Goal: Check status: Check status

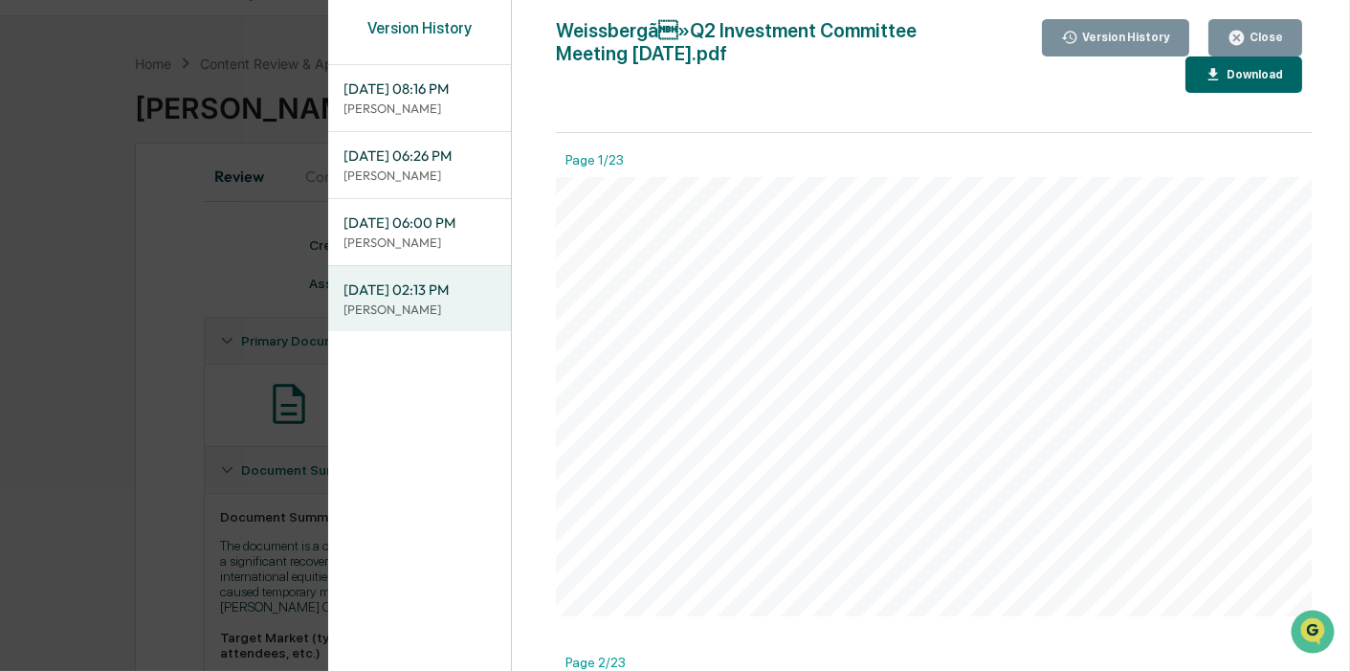
scroll to position [5527, 0]
click at [187, 306] on div "Version History [DATE] 08:16 PM [PERSON_NAME] [DATE] 06:26 PM Neslihan Feradov …" at bounding box center [675, 335] width 1350 height 671
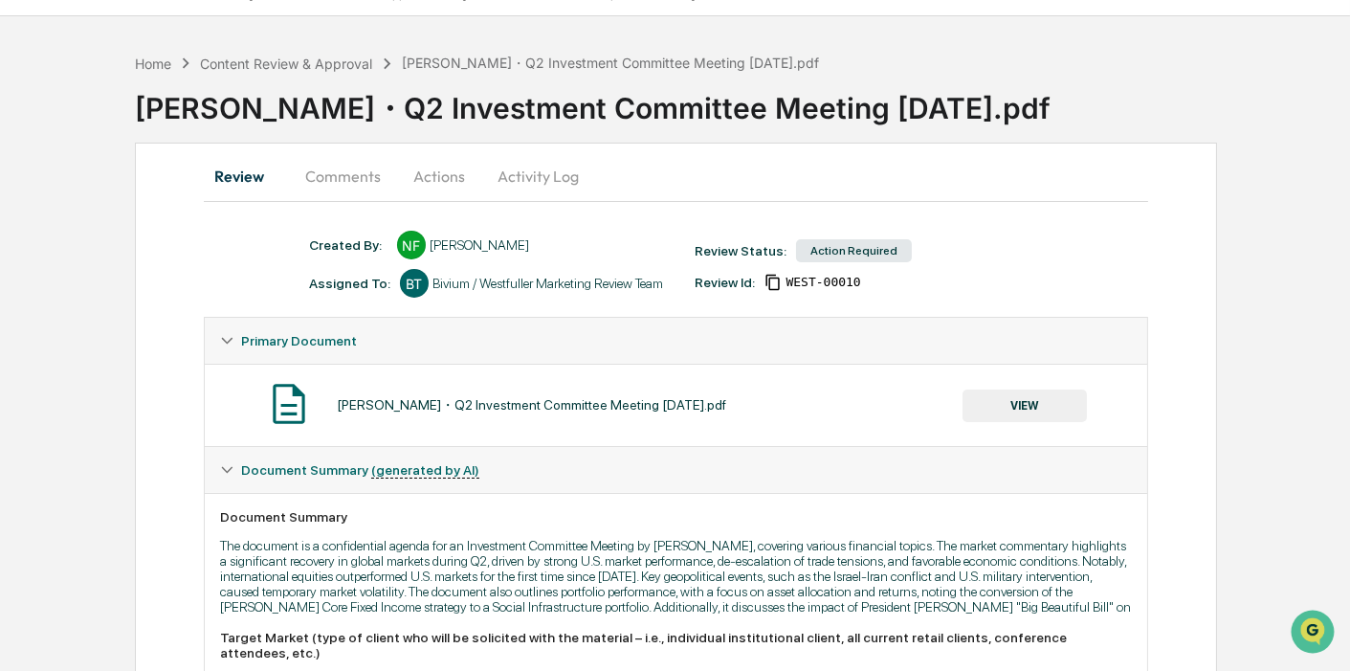
click at [361, 168] on button "Comments" at bounding box center [343, 176] width 106 height 46
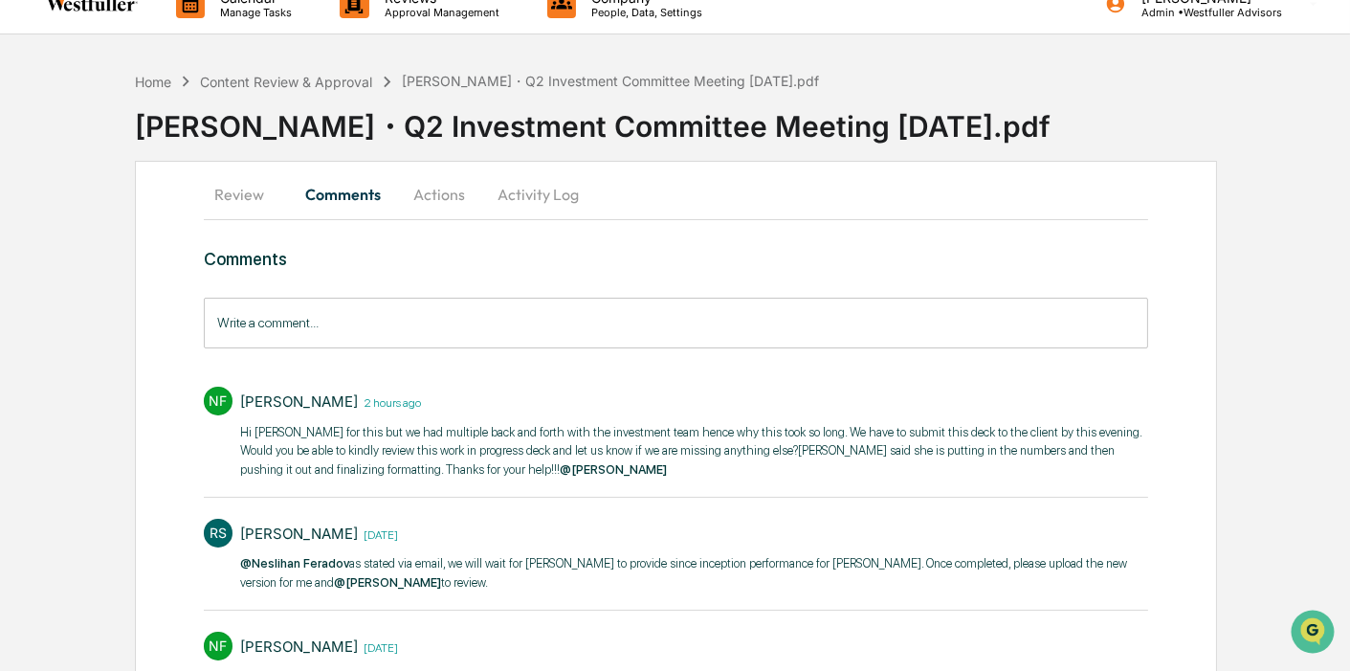
scroll to position [0, 0]
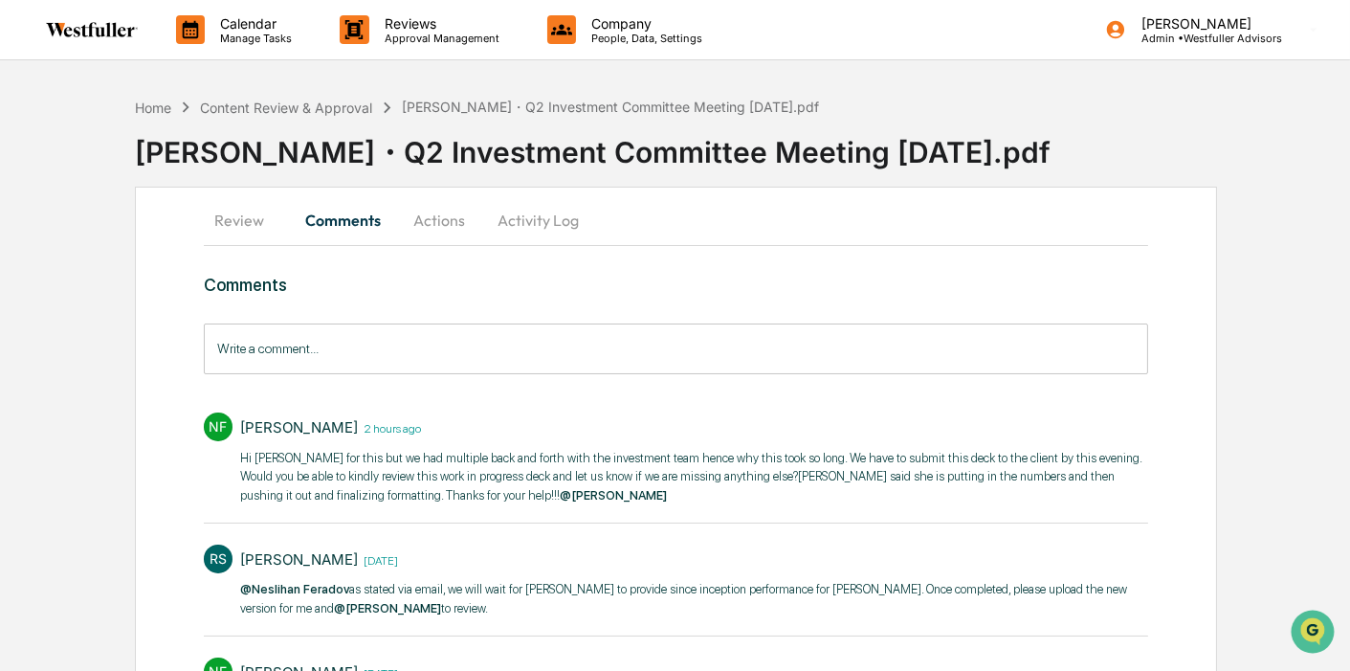
click at [253, 224] on button "Review" at bounding box center [247, 220] width 86 height 46
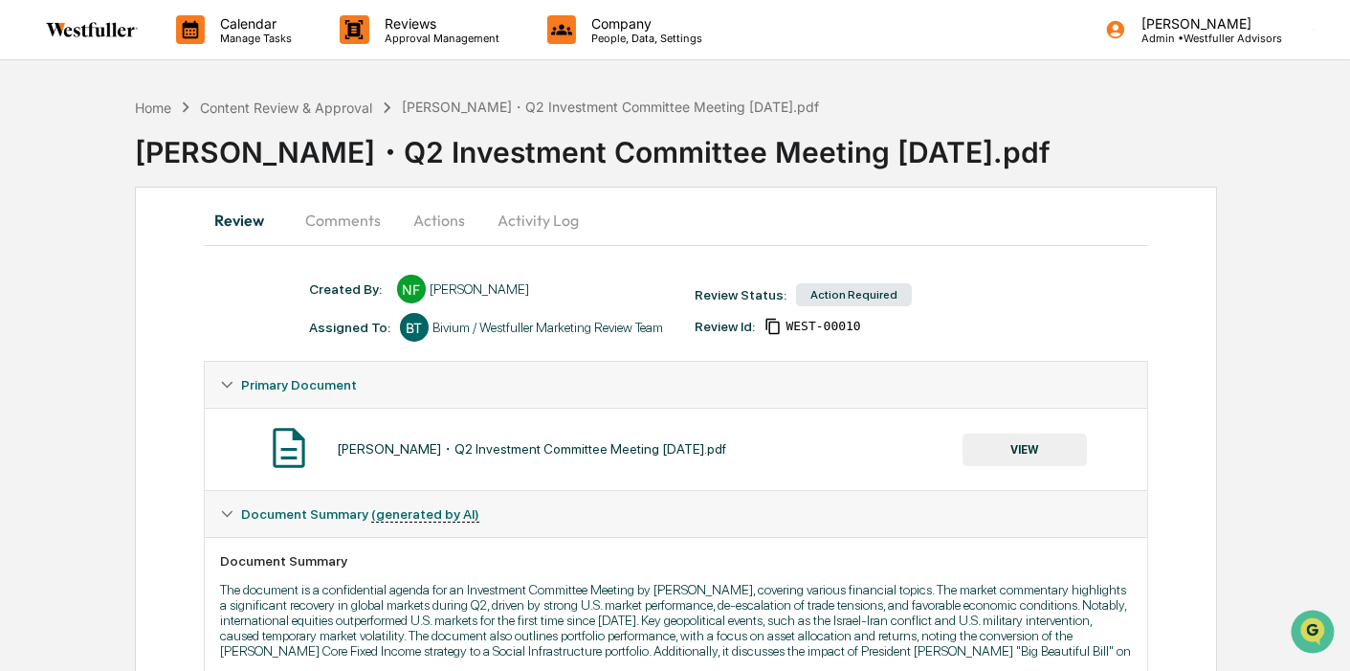
click at [1069, 456] on button "VIEW" at bounding box center [1025, 449] width 124 height 33
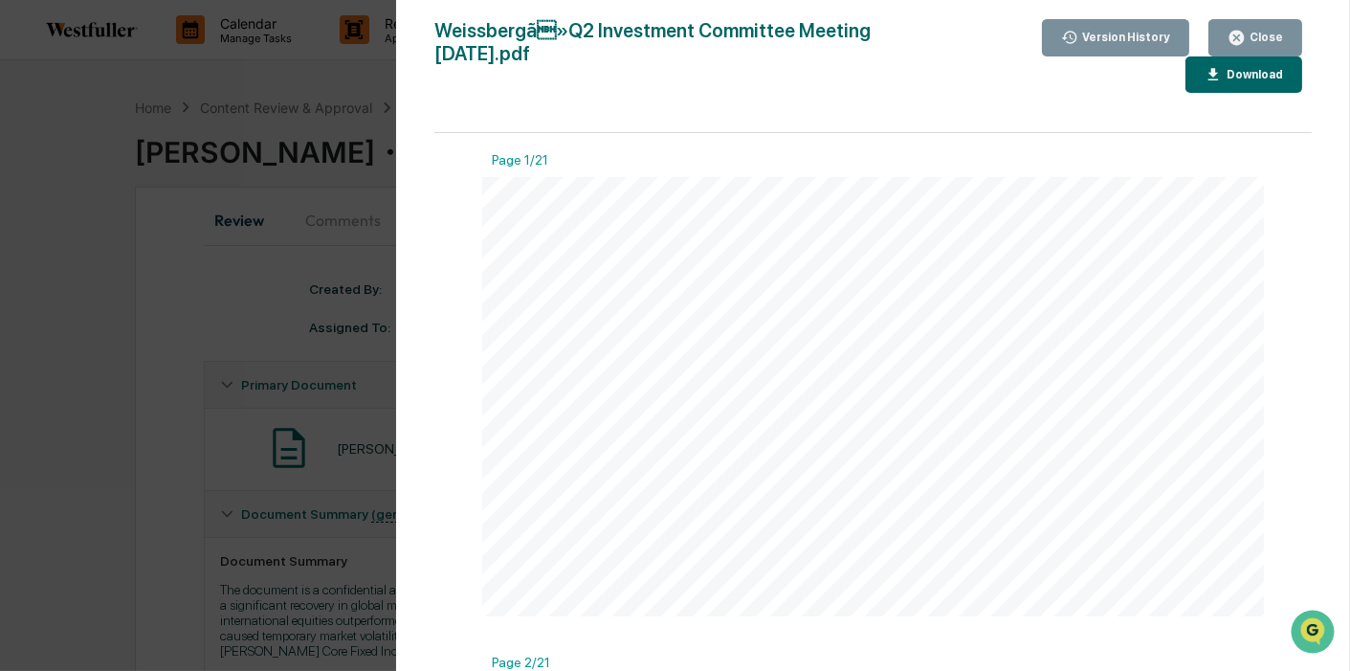
click at [1125, 41] on div "Version History" at bounding box center [1124, 37] width 92 height 13
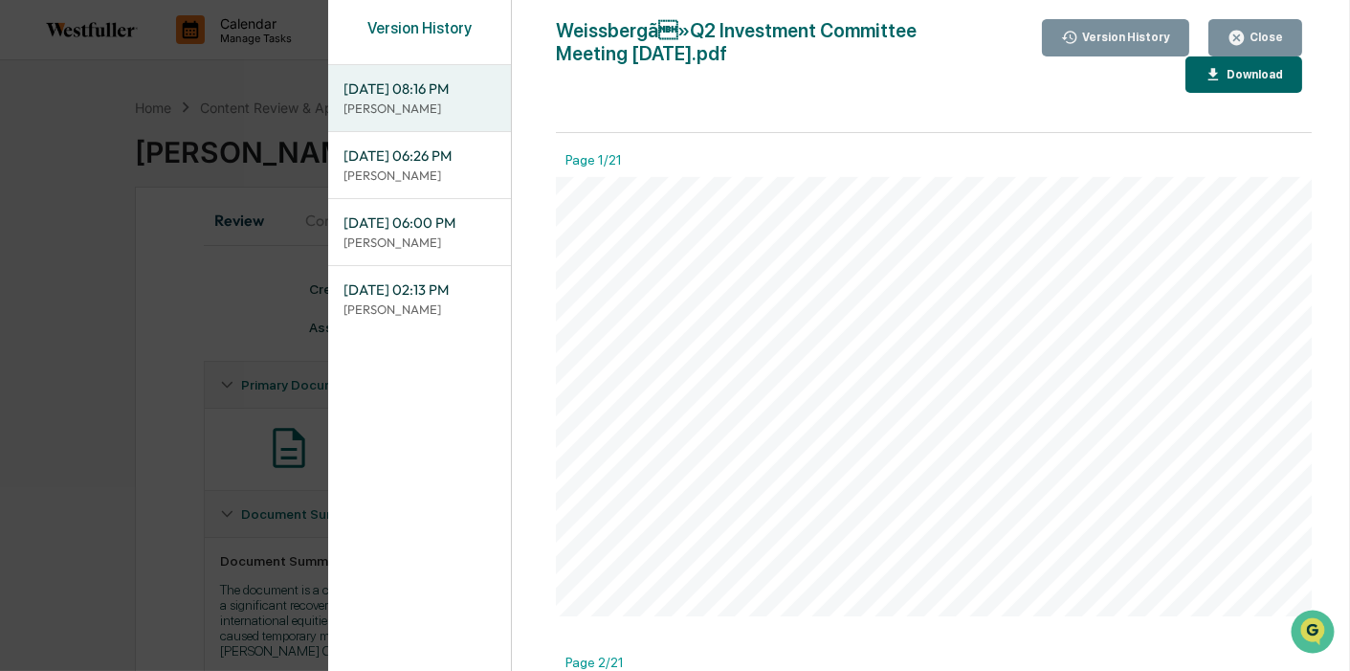
click at [416, 269] on div "[DATE] 02:13 PM [PERSON_NAME]" at bounding box center [419, 299] width 183 height 66
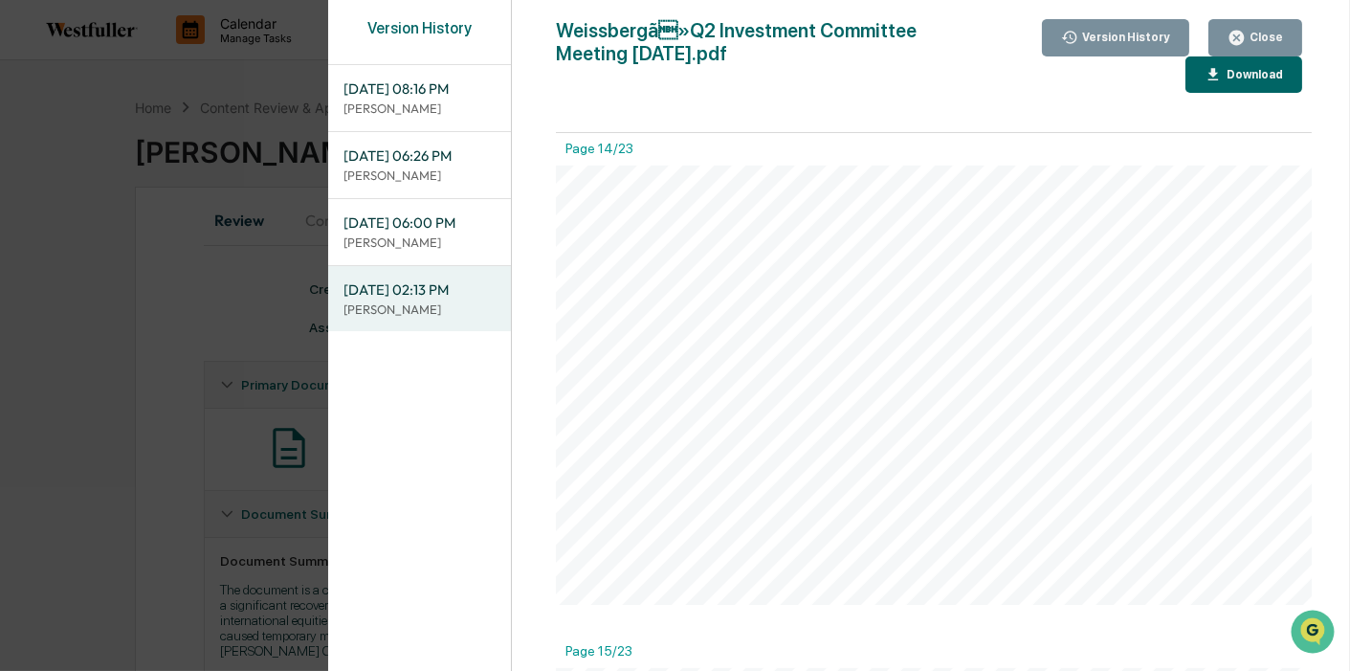
scroll to position [6116, 0]
click at [420, 219] on span "[DATE] 06:00 PM" at bounding box center [419, 222] width 152 height 21
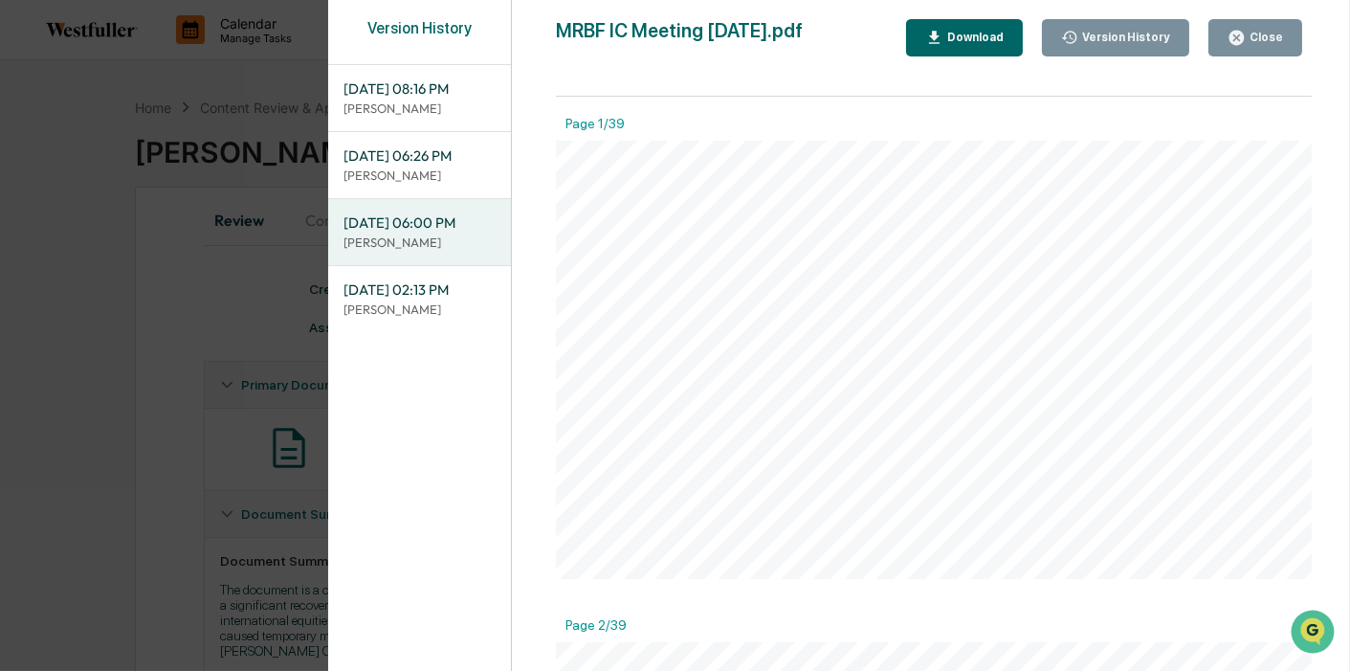
click at [432, 168] on p "[PERSON_NAME]" at bounding box center [419, 175] width 152 height 18
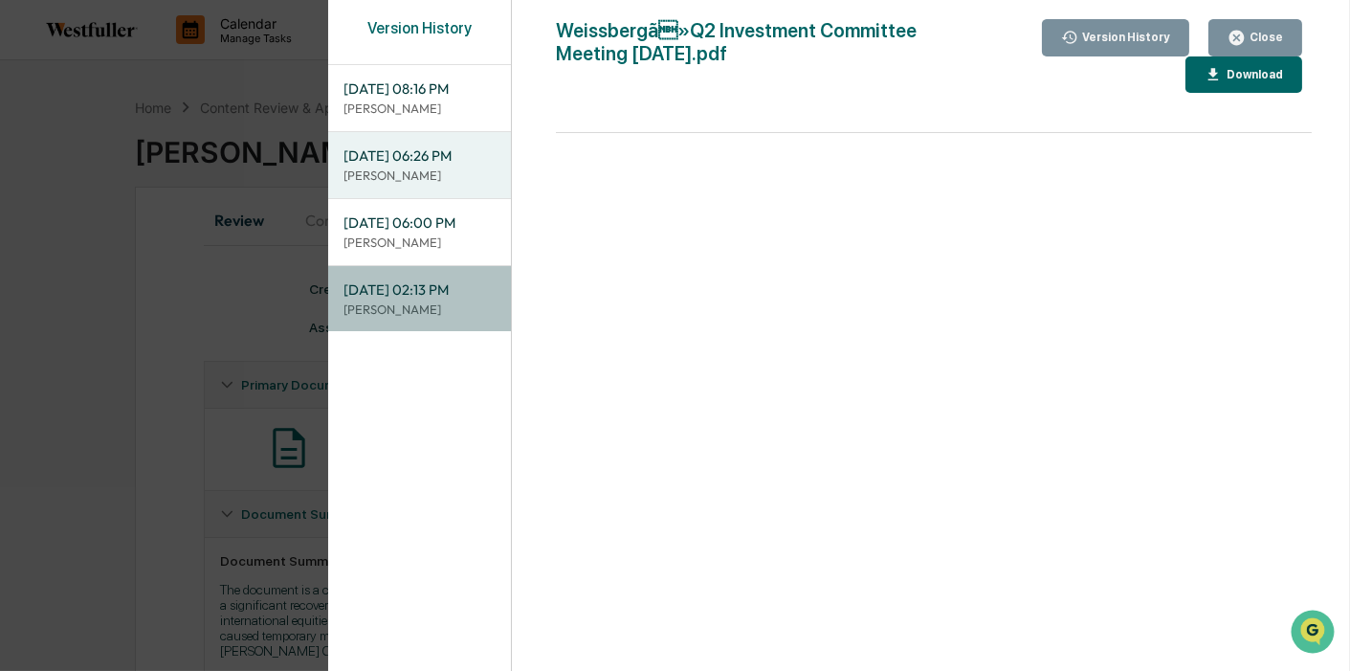
click at [450, 302] on p "[PERSON_NAME]" at bounding box center [419, 309] width 152 height 18
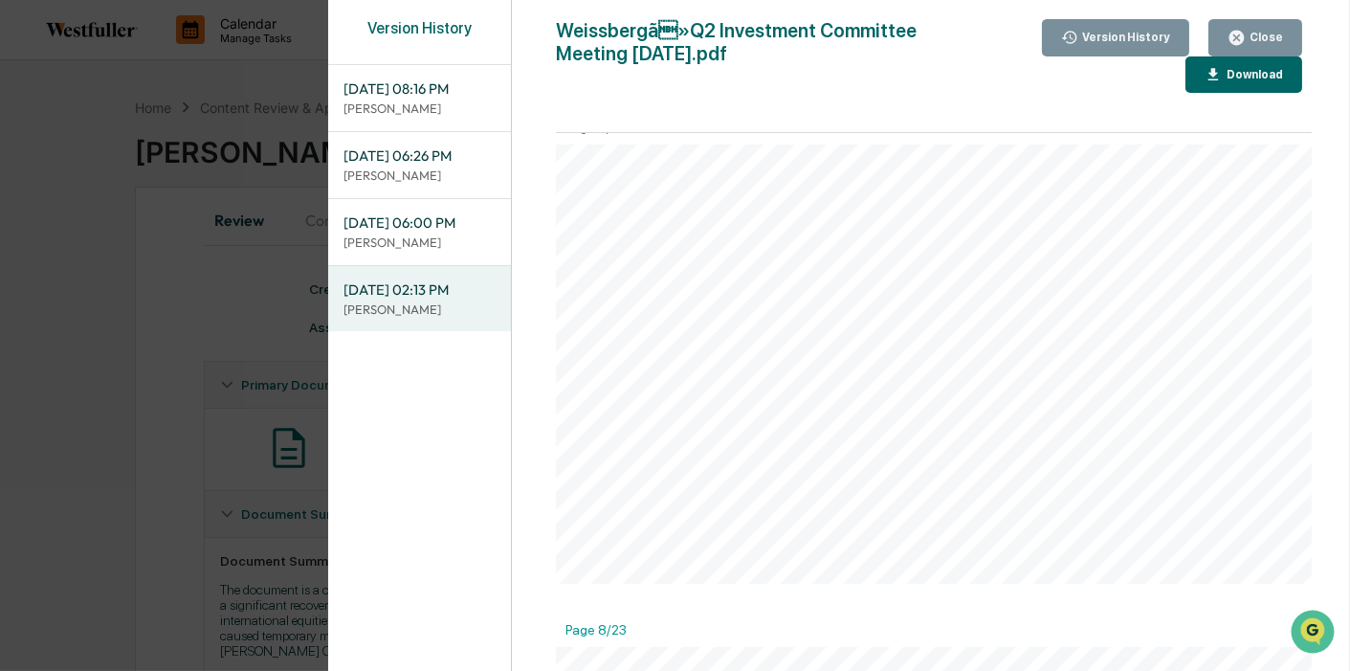
scroll to position [3083, 0]
click at [442, 160] on span "[DATE] 06:26 PM" at bounding box center [419, 155] width 152 height 21
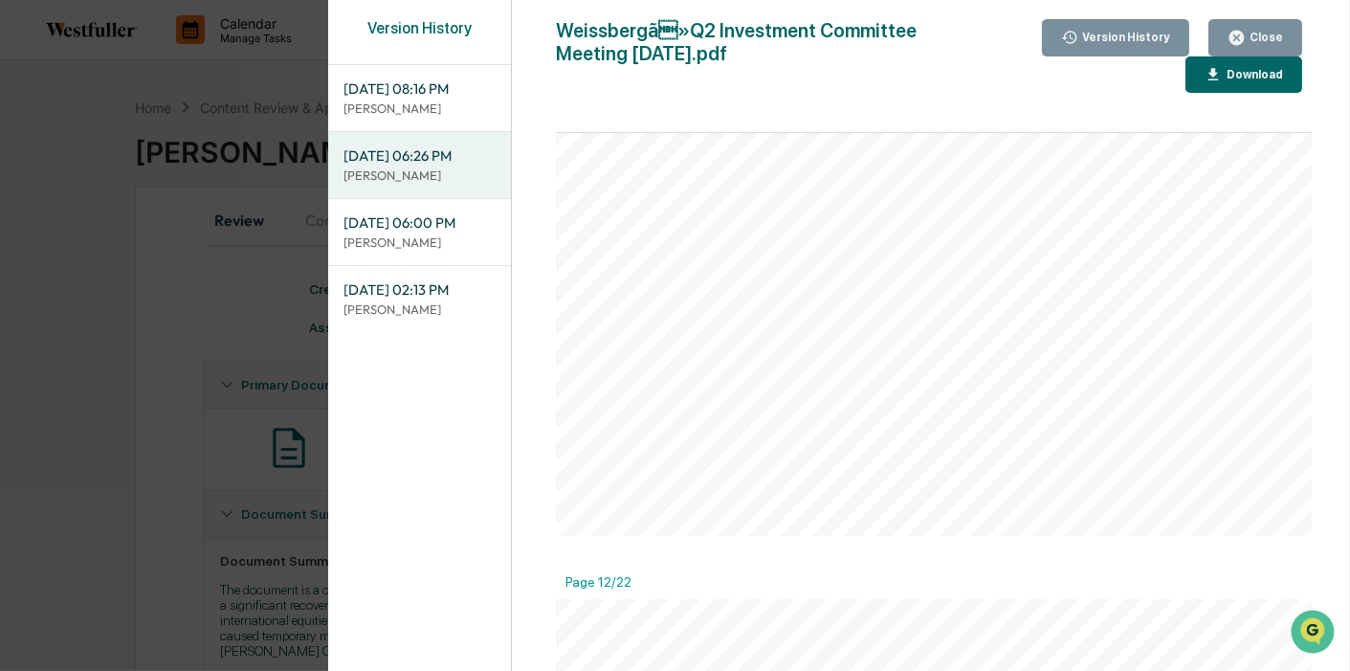
scroll to position [4890, 0]
